Goal: Information Seeking & Learning: Compare options

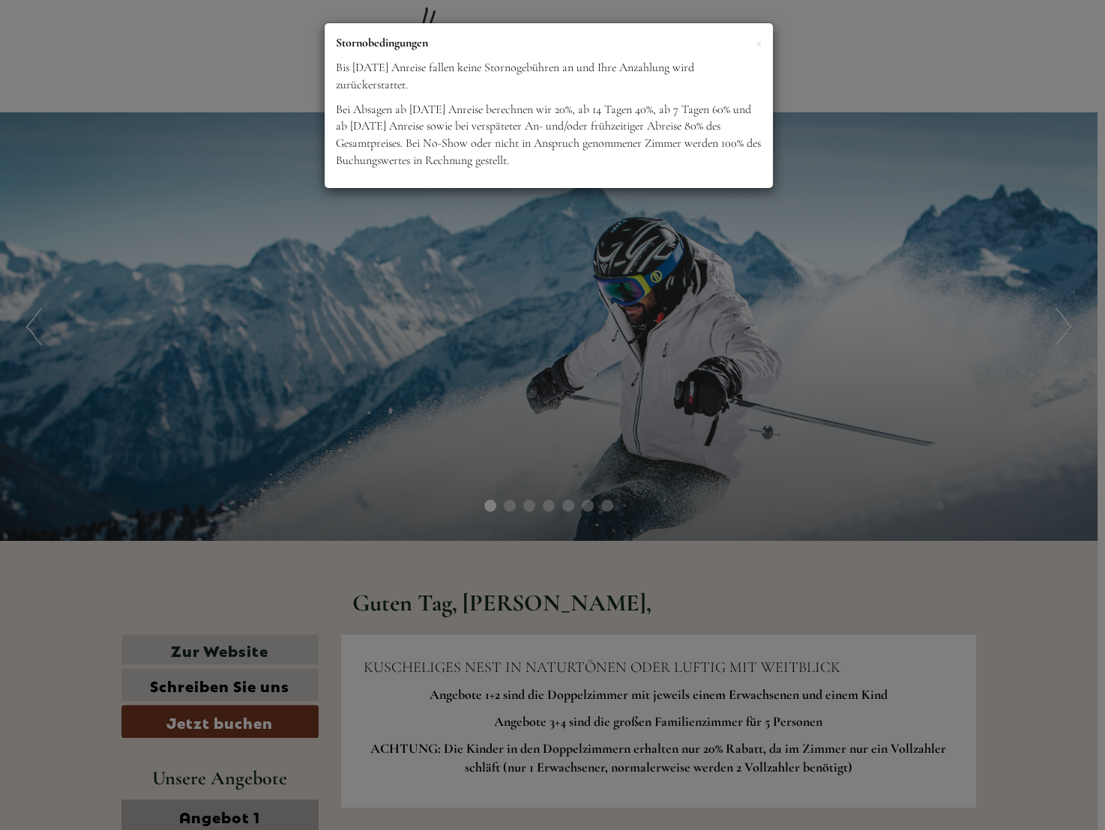
click at [737, 406] on div "× Stornobedingungen Bis [DATE] Anreise fallen keine Stornogebühren an und Ihre …" at bounding box center [552, 415] width 1105 height 830
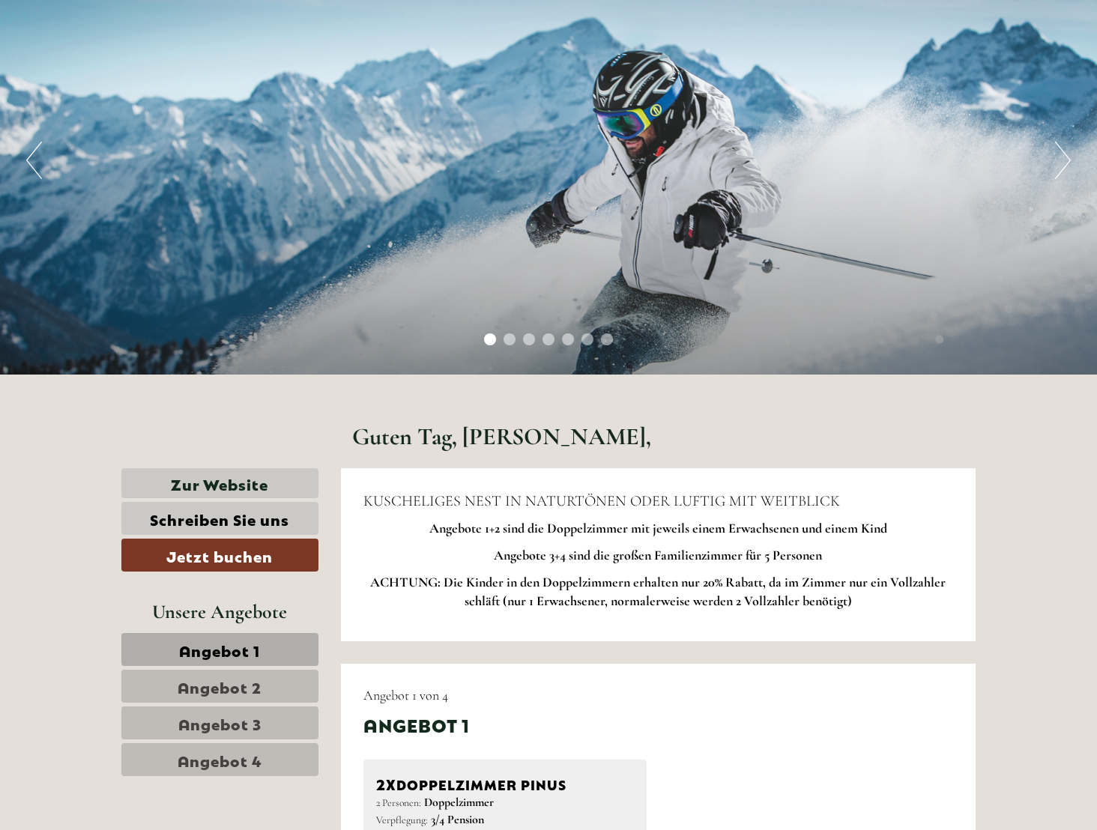
scroll to position [582, 0]
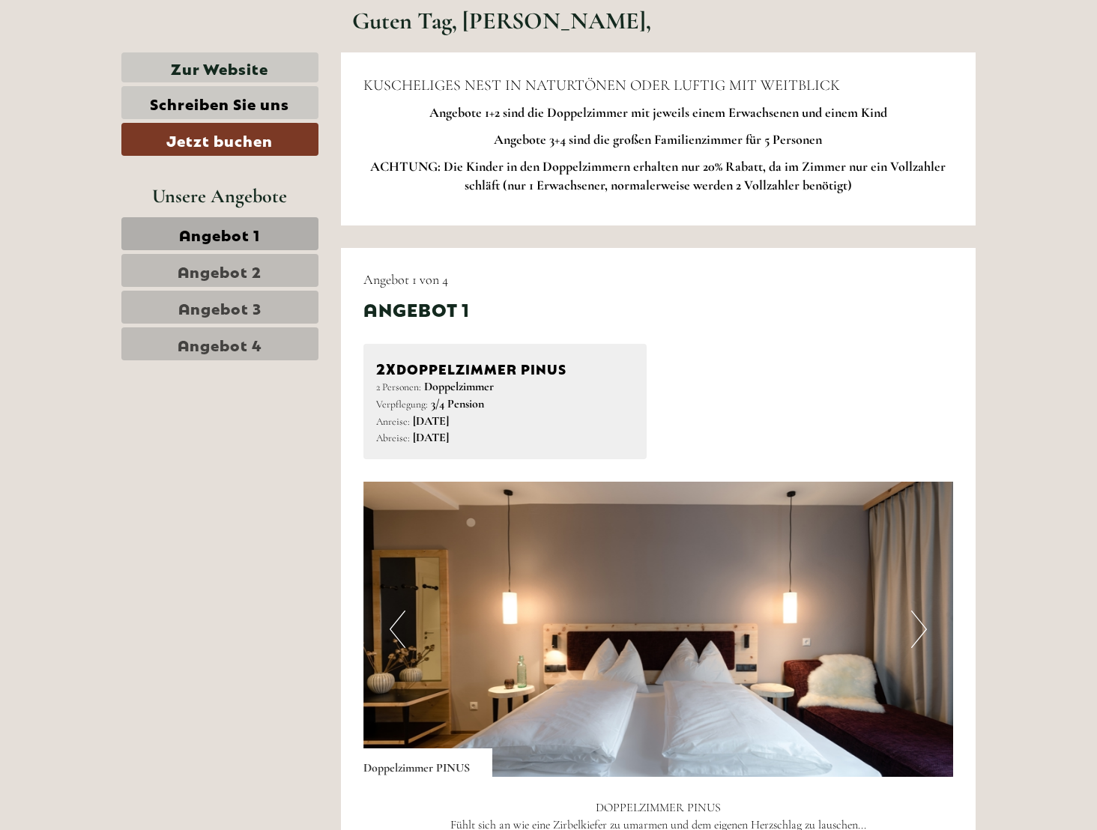
click at [231, 272] on span "Angebot 2" at bounding box center [220, 270] width 84 height 21
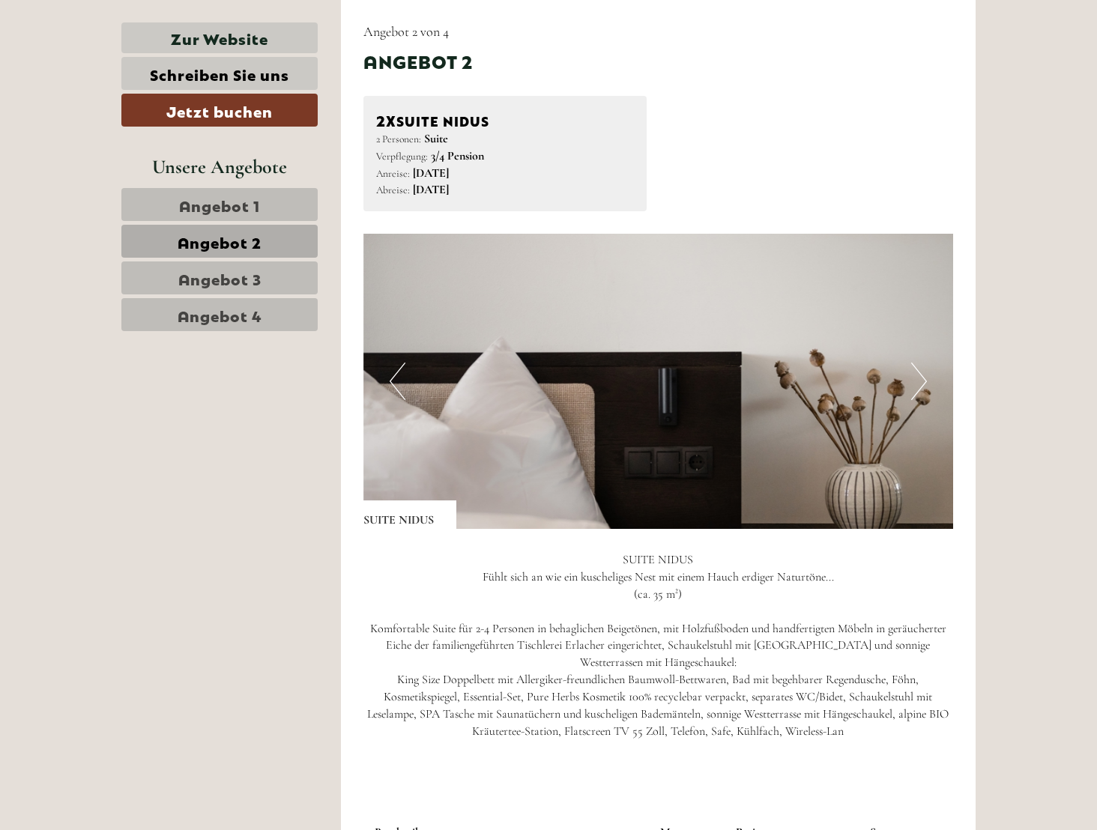
click at [217, 215] on link "Angebot 1" at bounding box center [219, 204] width 196 height 33
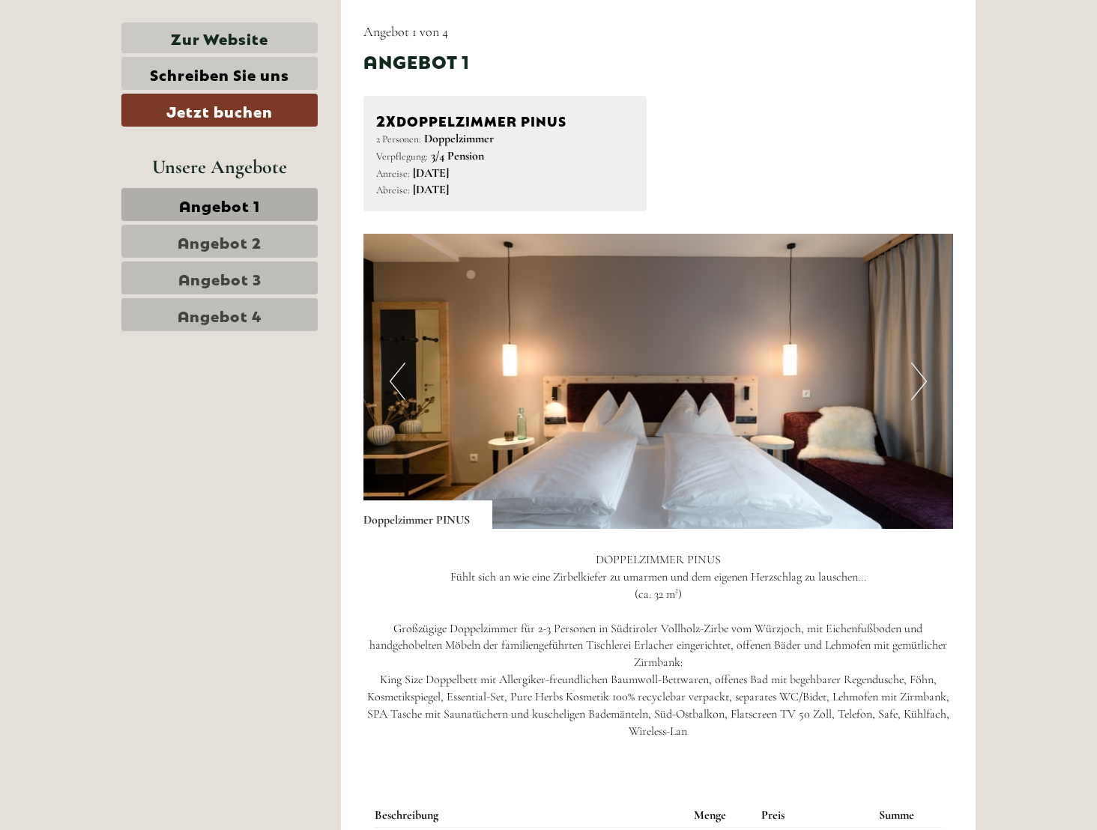
click at [244, 238] on span "Angebot 2" at bounding box center [220, 241] width 84 height 21
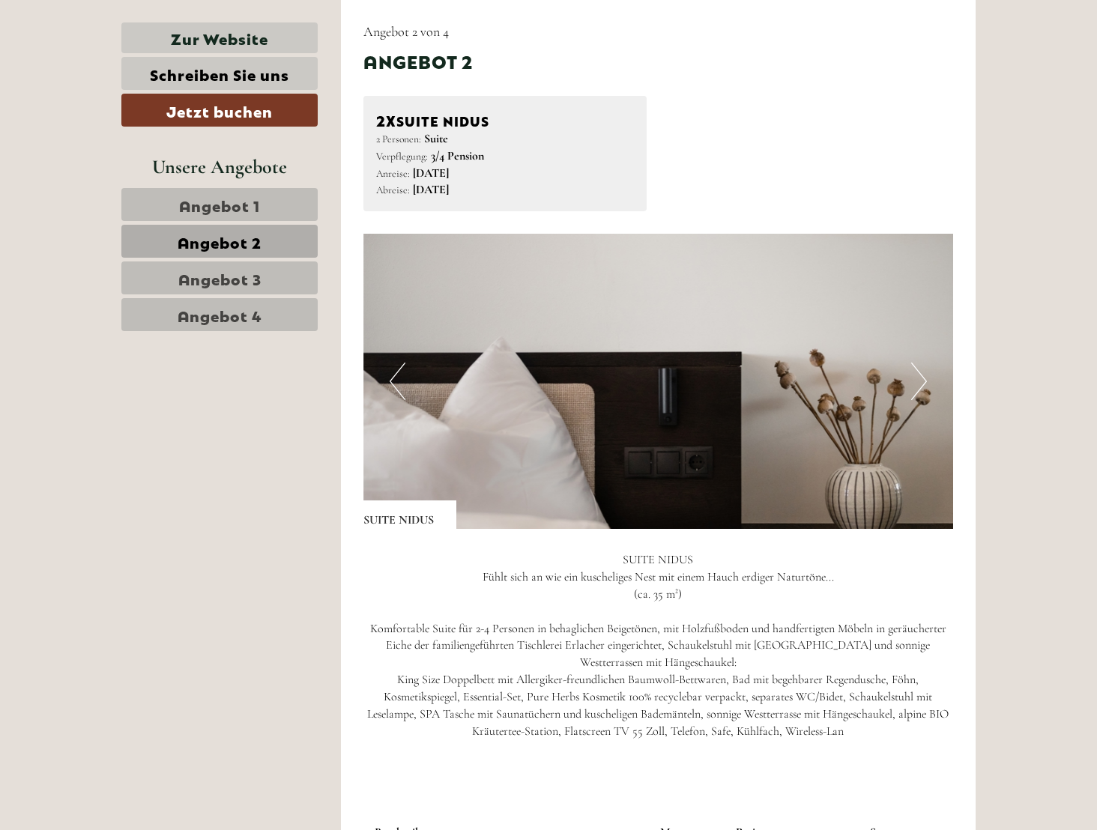
click at [253, 273] on span "Angebot 3" at bounding box center [219, 278] width 83 height 21
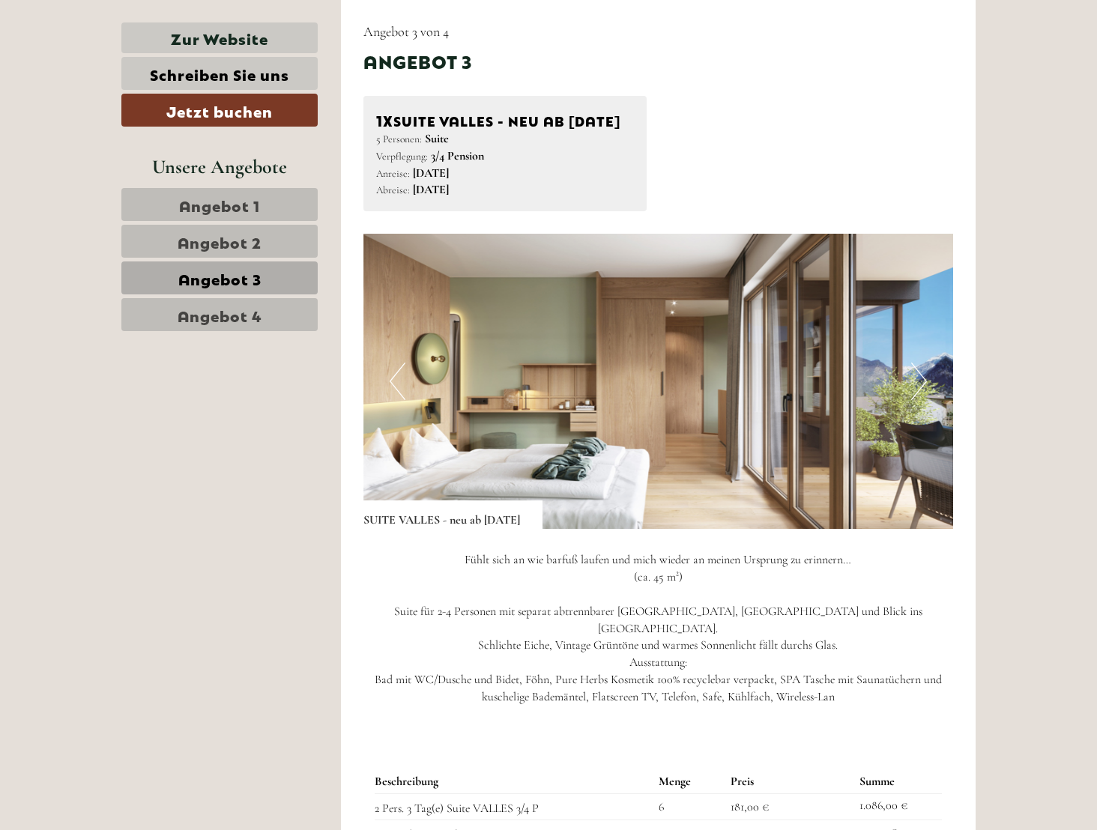
click at [253, 304] on span "Angebot 4" at bounding box center [220, 314] width 85 height 21
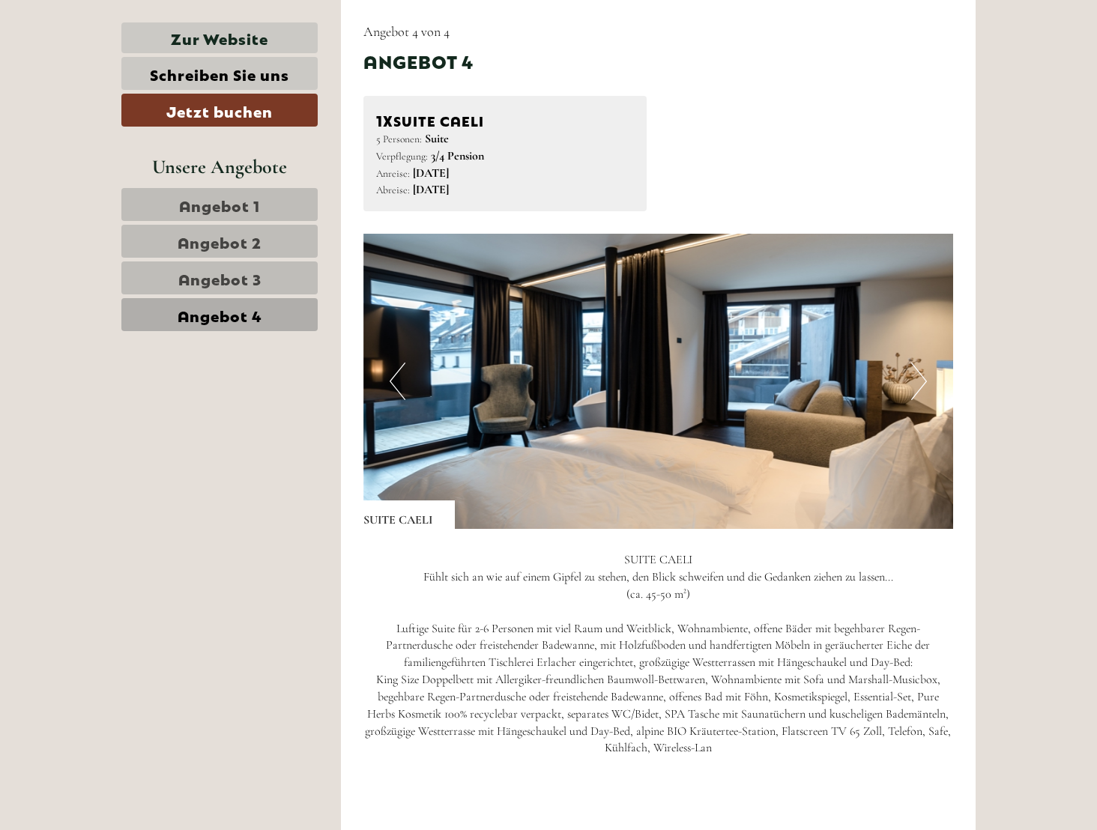
click at [244, 279] on span "Angebot 3" at bounding box center [219, 278] width 83 height 21
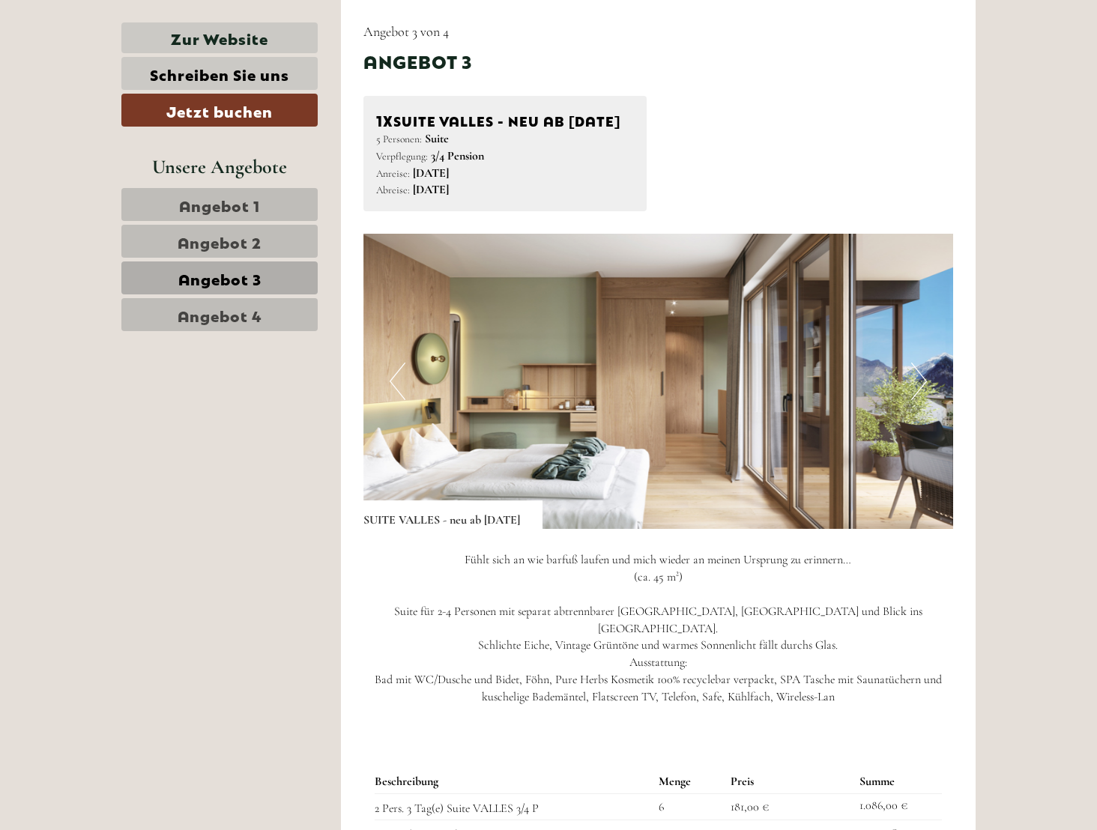
click at [255, 315] on span "Angebot 4" at bounding box center [220, 314] width 85 height 21
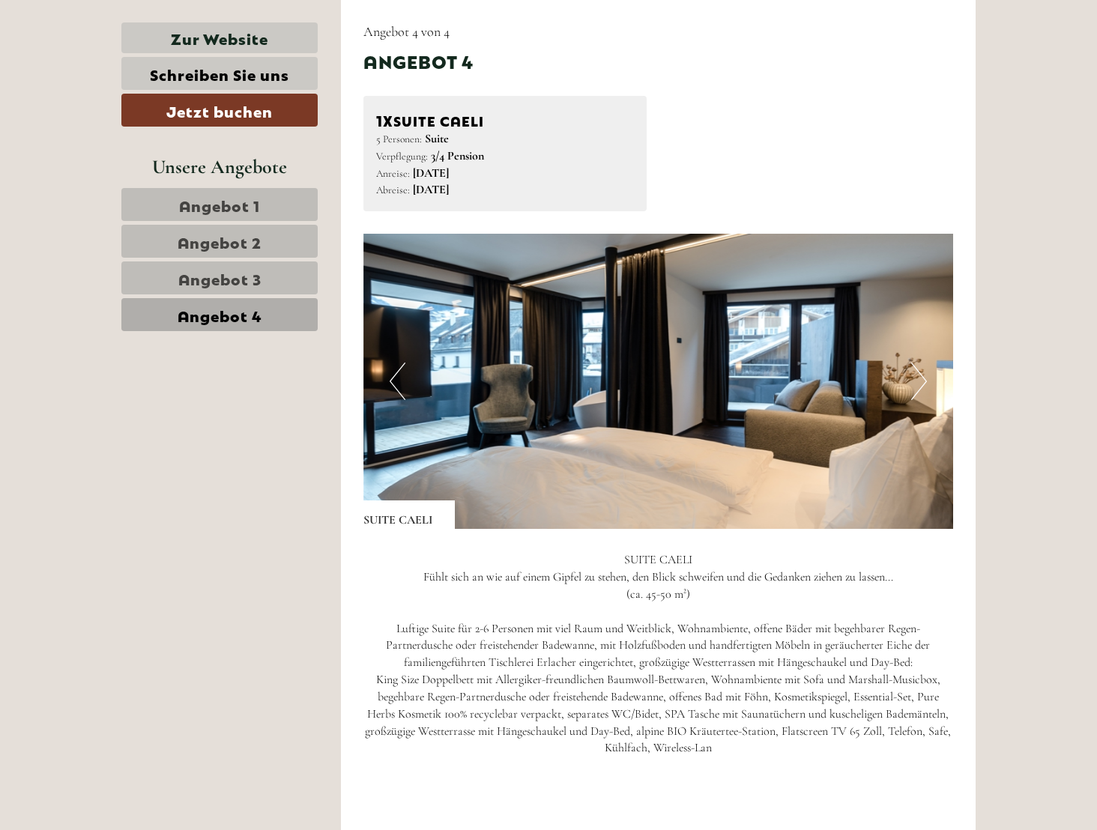
click at [250, 277] on span "Angebot 3" at bounding box center [219, 278] width 83 height 21
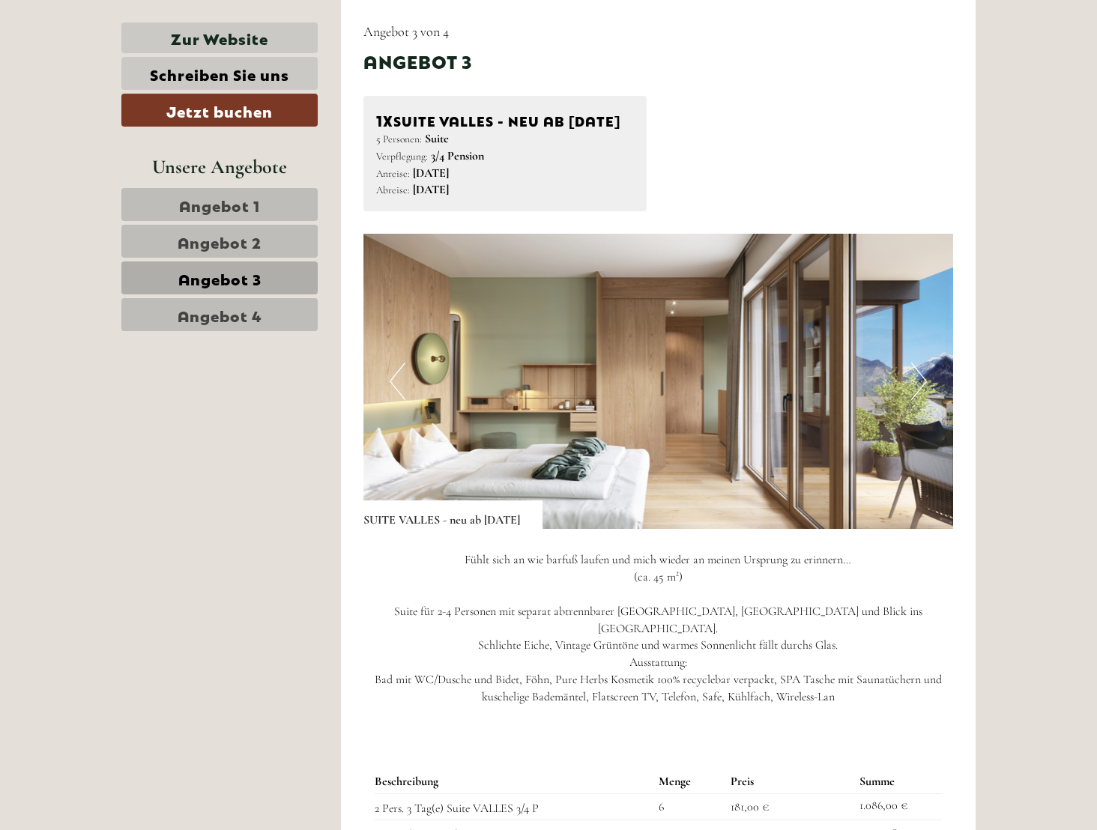
click at [241, 247] on span "Angebot 2" at bounding box center [220, 241] width 84 height 21
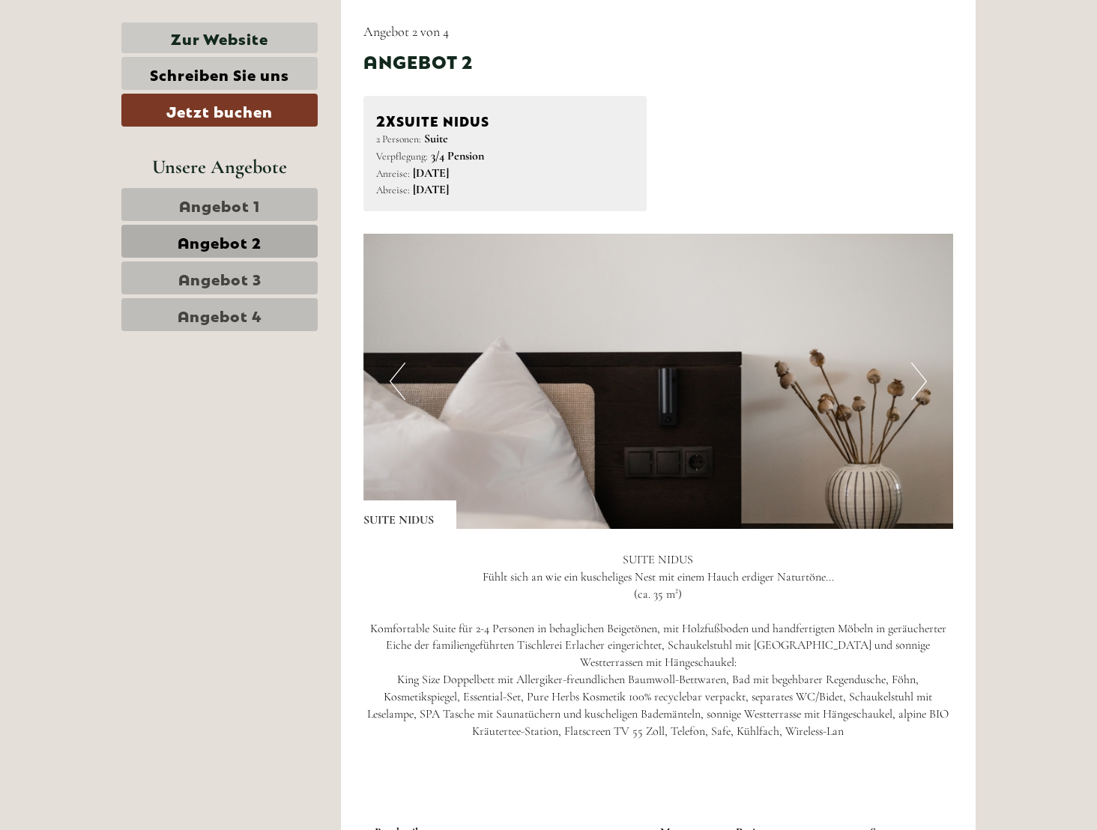
click at [232, 223] on nav "Angebot 1 Angebot 2 Angebot 3 Angebot 4" at bounding box center [221, 259] width 201 height 143
click at [231, 195] on span "Angebot 1" at bounding box center [219, 204] width 81 height 21
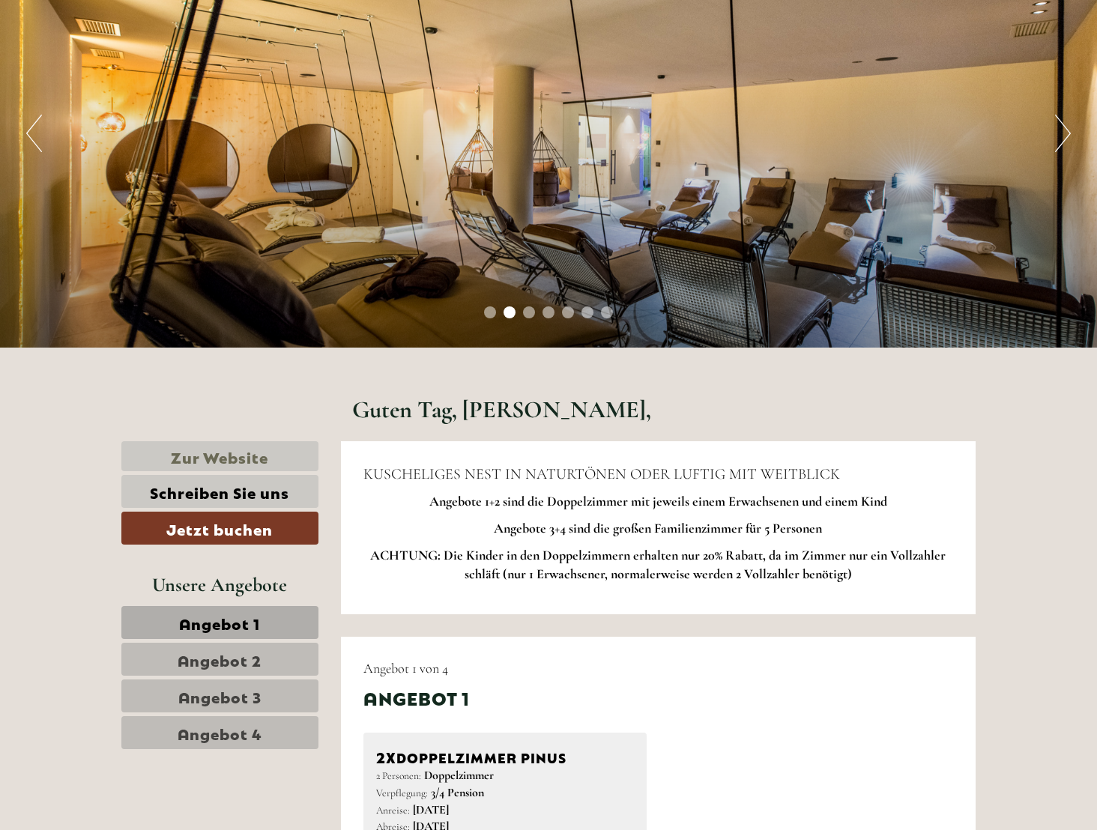
scroll to position [333, 0]
